Goal: Transaction & Acquisition: Purchase product/service

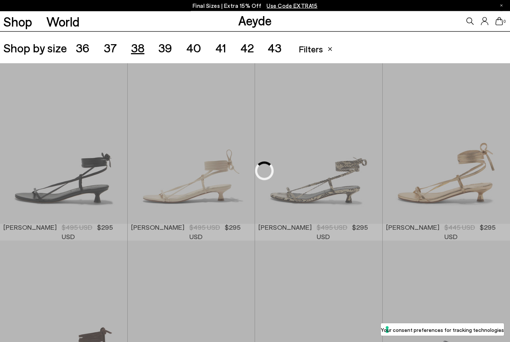
scroll to position [142, 0]
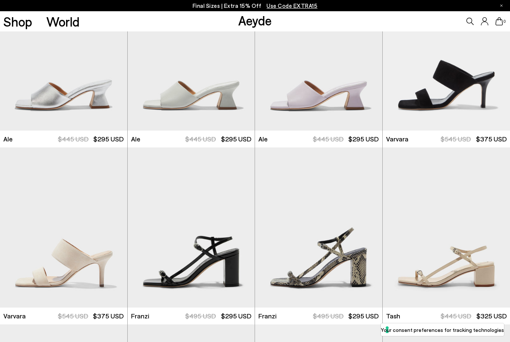
scroll to position [1217, 0]
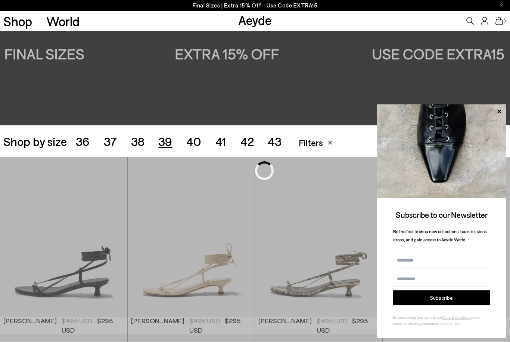
scroll to position [142, 0]
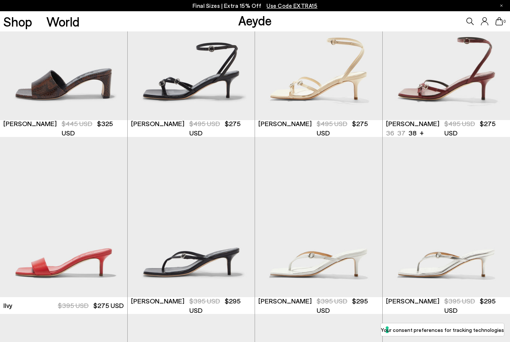
scroll to position [525, 0]
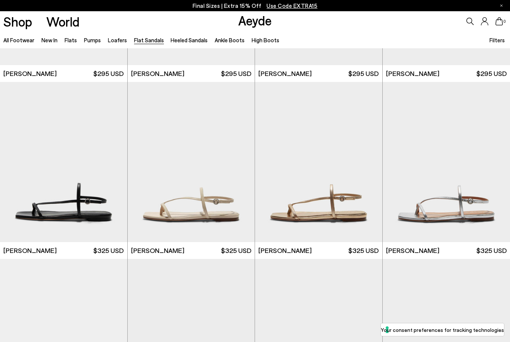
scroll to position [673, 0]
